Goal: Task Accomplishment & Management: Use online tool/utility

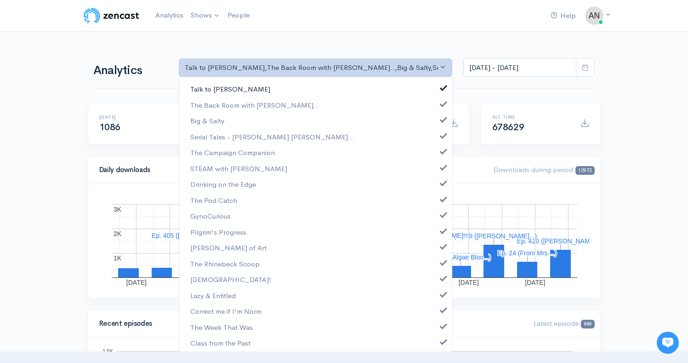
click at [442, 89] on span at bounding box center [444, 86] width 4 height 7
select select "10316"
click at [442, 121] on span at bounding box center [444, 118] width 4 height 7
click at [442, 134] on span at bounding box center [444, 134] width 4 height 7
click at [442, 151] on span at bounding box center [444, 150] width 4 height 7
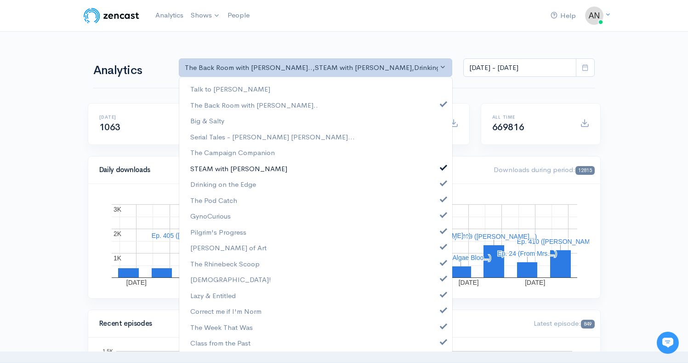
click at [442, 168] on span at bounding box center [444, 166] width 4 height 7
click at [442, 180] on span at bounding box center [444, 181] width 4 height 7
click at [442, 195] on span at bounding box center [444, 197] width 4 height 7
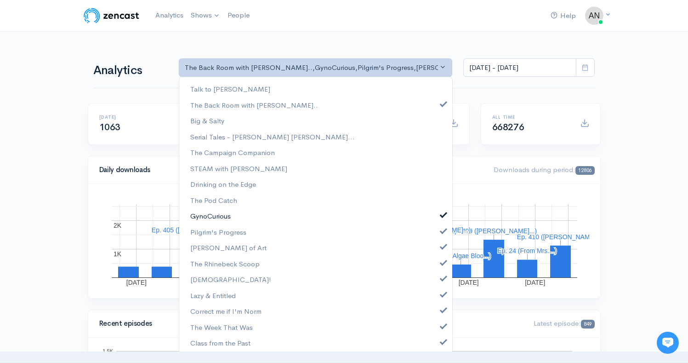
click at [433, 214] on link "GynoCurious" at bounding box center [315, 216] width 273 height 16
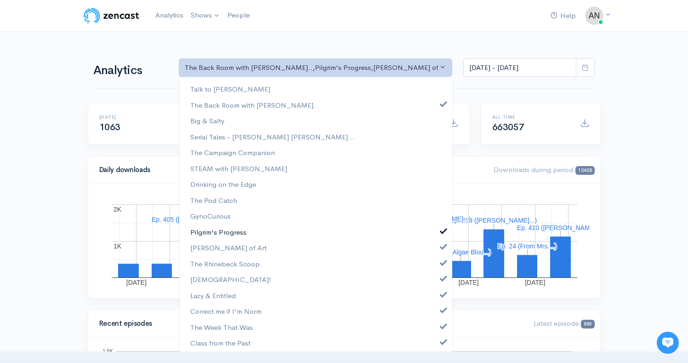
click at [442, 232] on span at bounding box center [444, 229] width 4 height 7
click at [435, 249] on link "[PERSON_NAME] of Art" at bounding box center [315, 247] width 273 height 16
click at [442, 261] on span at bounding box center [444, 261] width 4 height 7
click at [442, 275] on span at bounding box center [444, 276] width 4 height 7
click at [442, 290] on span at bounding box center [444, 293] width 4 height 7
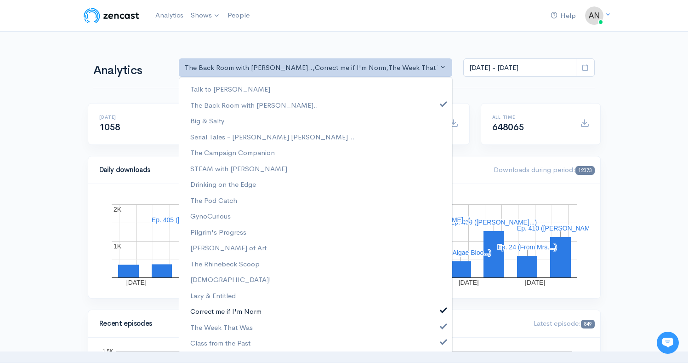
click at [442, 307] on span at bounding box center [444, 308] width 4 height 7
click at [442, 323] on span at bounding box center [444, 324] width 4 height 7
click at [442, 337] on span at bounding box center [444, 340] width 4 height 7
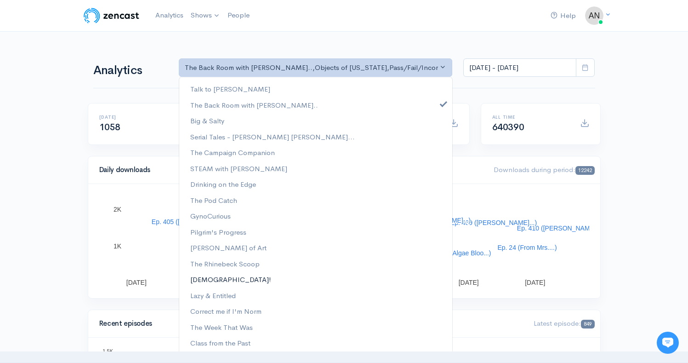
scroll to position [129, 0]
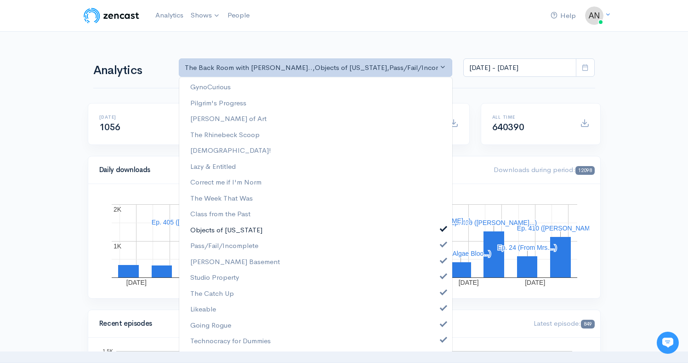
click at [441, 228] on link "Objects of [US_STATE]" at bounding box center [315, 230] width 273 height 16
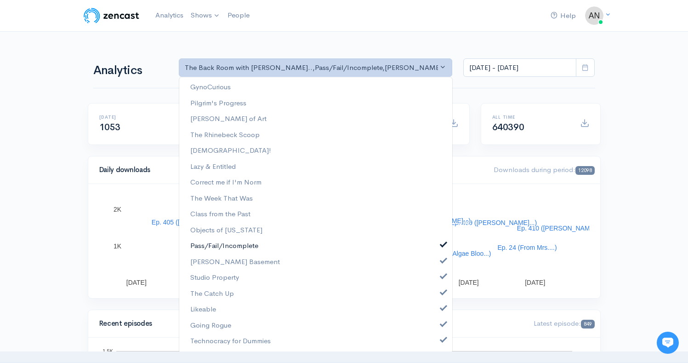
click at [438, 248] on link "Pass/Fail/Incomplete" at bounding box center [315, 246] width 273 height 16
click at [435, 263] on link "[PERSON_NAME] Basement" at bounding box center [315, 262] width 273 height 16
click at [442, 278] on span at bounding box center [444, 275] width 4 height 7
click at [438, 297] on link "The Catch Up" at bounding box center [315, 293] width 273 height 16
click at [438, 312] on link "Likeable" at bounding box center [315, 309] width 273 height 16
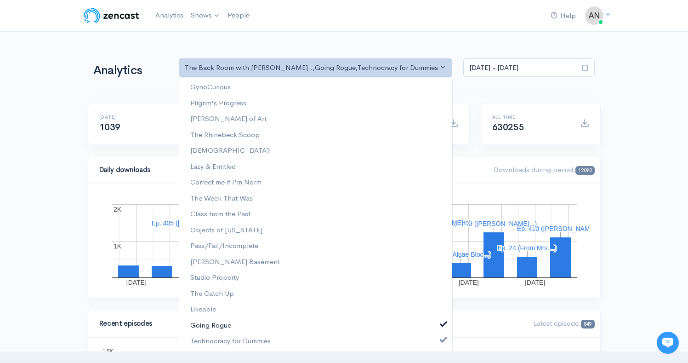
click at [442, 324] on span at bounding box center [444, 322] width 4 height 7
click at [442, 340] on span at bounding box center [444, 338] width 4 height 7
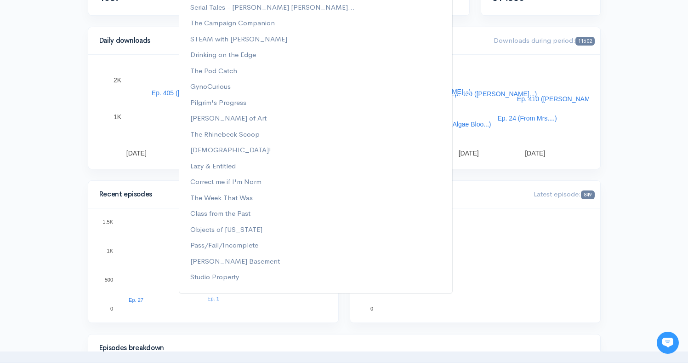
scroll to position [0, 0]
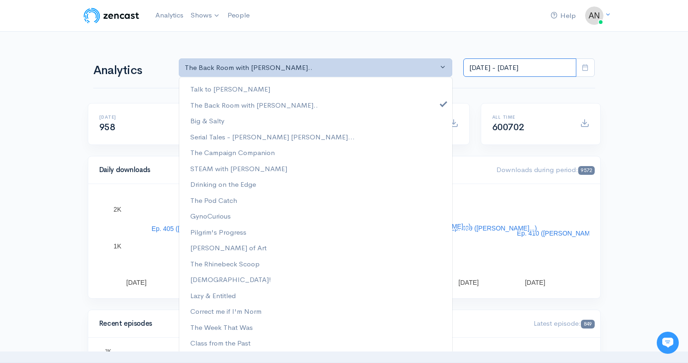
click at [512, 68] on input "[DATE] - [DATE]" at bounding box center [519, 67] width 113 height 19
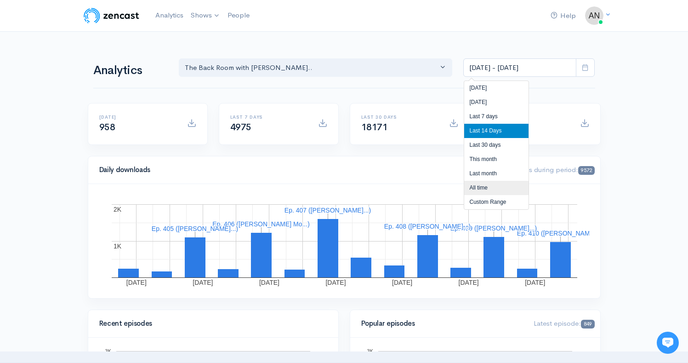
click at [480, 189] on li "All time" at bounding box center [496, 188] width 64 height 14
type input "[DATE] - [DATE]"
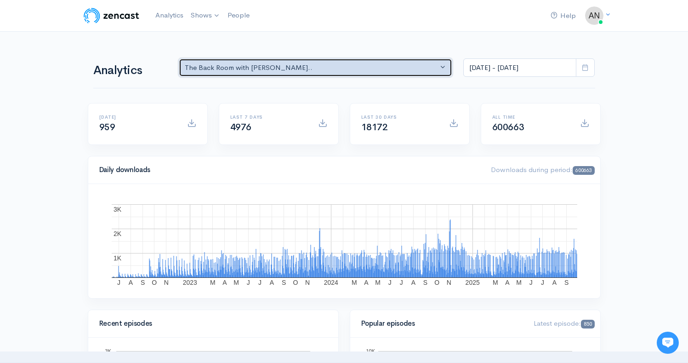
click at [273, 69] on div "The Back Room with [PERSON_NAME].." at bounding box center [312, 67] width 254 height 11
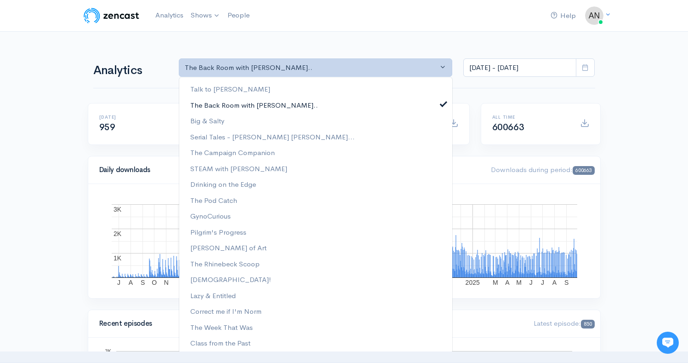
click at [442, 103] on span at bounding box center [444, 102] width 4 height 7
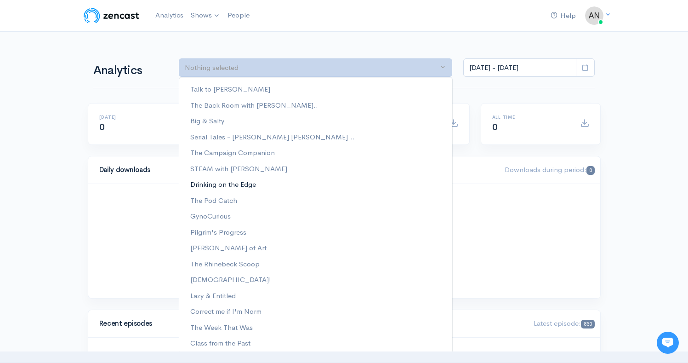
scroll to position [129, 0]
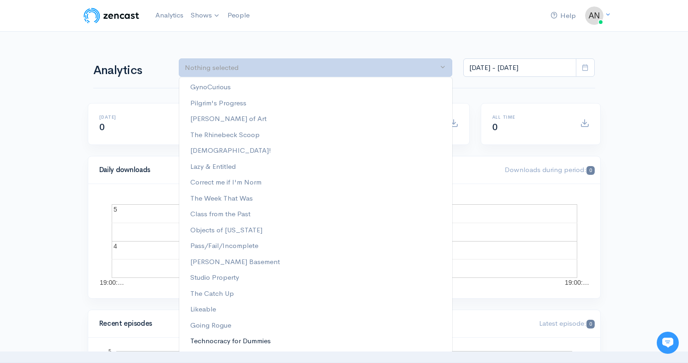
click at [212, 339] on span "Technocracy for Dummies" at bounding box center [230, 340] width 80 height 11
select select "15989"
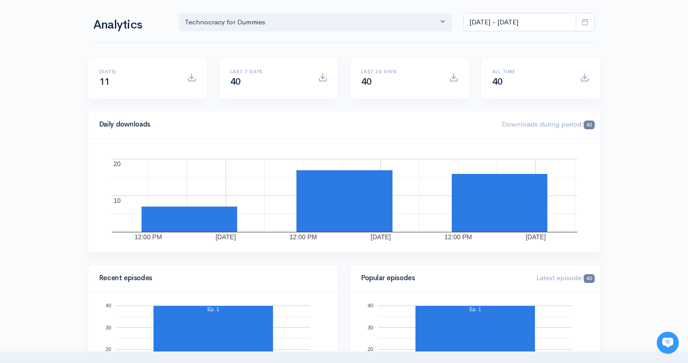
scroll to position [0, 0]
